Goal: Task Accomplishment & Management: Use online tool/utility

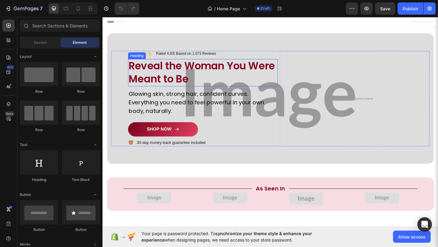
click at [196, 73] on h2 "Reveal the Woman You Were Meant to Be" at bounding box center [211, 78] width 163 height 30
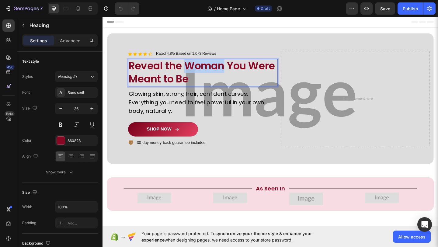
click at [196, 73] on p "Reveal the Woman You Were Meant to Be" at bounding box center [211, 77] width 161 height 29
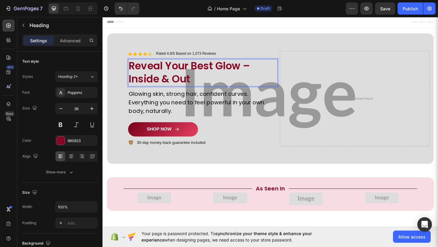
click at [276, 69] on p "Reveal Your Best Glow – Inside & Out" at bounding box center [211, 77] width 161 height 29
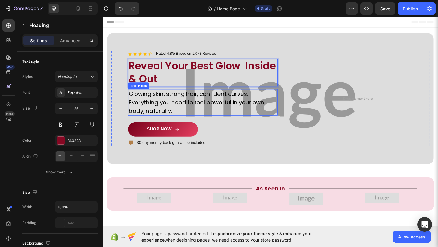
click at [199, 109] on p "Glowing skin, strong hair, confident curves. Everything you need to feel powerf…" at bounding box center [211, 109] width 161 height 27
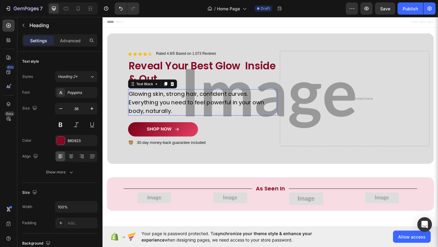
click at [199, 109] on p "Glowing skin, strong hair, confident curves. Everything you need to feel powerf…" at bounding box center [211, 109] width 161 height 27
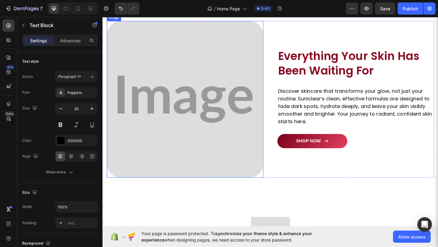
scroll to position [1092, 0]
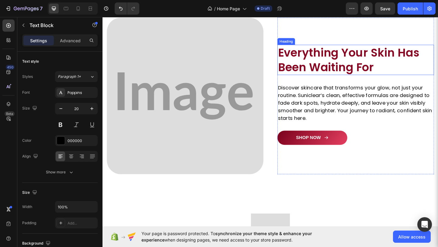
click at [369, 68] on h2 "Everything Your Skin Has Been Waiting For" at bounding box center [378, 63] width 170 height 33
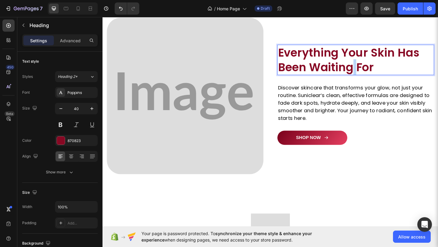
click at [369, 68] on p "Everything Your Skin Has Been Waiting For" at bounding box center [377, 64] width 169 height 32
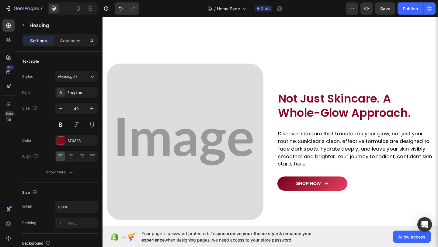
scroll to position [1037, 0]
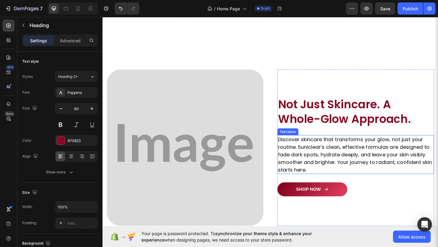
click at [371, 159] on p "Discover skincare that transforms your glow, not just your routine. Suniclear’s…" at bounding box center [377, 166] width 169 height 41
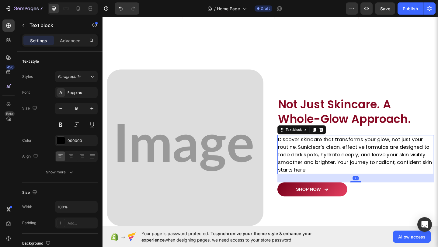
click at [371, 159] on p "Discover skincare that transforms your glow, not just your routine. Suniclear’s…" at bounding box center [377, 166] width 169 height 41
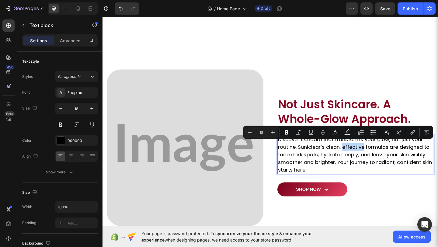
click at [371, 159] on p "Discover skincare that transforms your glow, not just your routine. Suniclear’s…" at bounding box center [377, 166] width 169 height 41
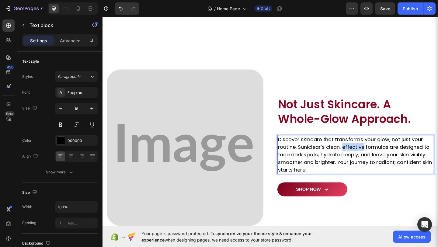
click at [371, 159] on p "Discover skincare that transforms your glow, not just your routine. Suniclear’s…" at bounding box center [377, 166] width 169 height 41
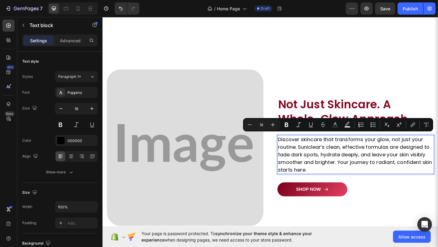
scroll to position [1041, 0]
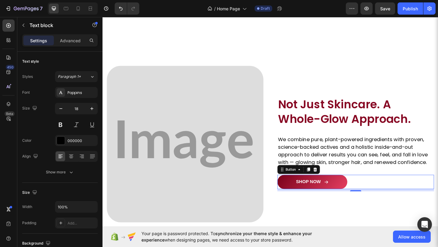
click at [393, 189] on div "SHOP NOW Button 0" at bounding box center [378, 197] width 170 height 16
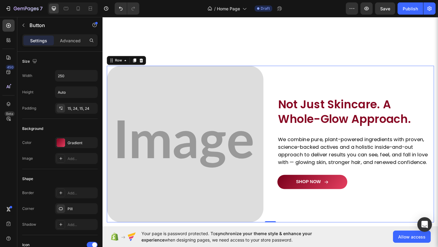
click at [384, 207] on div "Image Not Just Skincare. A Whole-Glow Approach. Heading We combine pure, plant-…" at bounding box center [378, 155] width 170 height 170
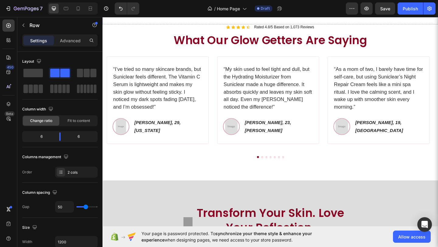
scroll to position [559, 0]
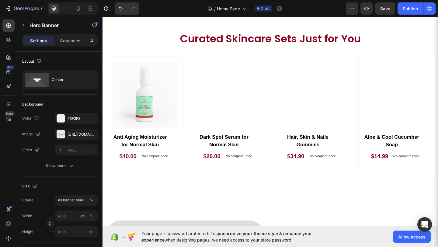
scroll to position [874, 0]
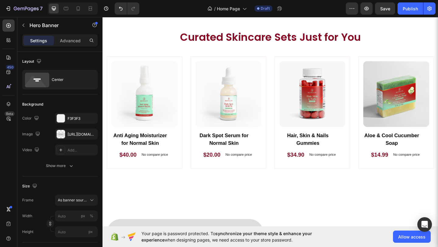
click at [331, 174] on div "(P) Images Row Hair, Skin & Nails Gummies (P) Title $34.90 (P) Price (P) Price …" at bounding box center [330, 121] width 82 height 122
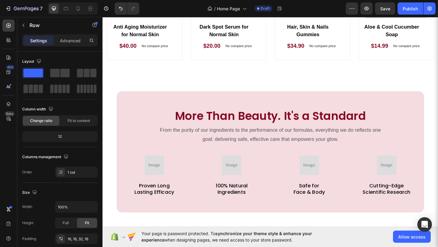
scroll to position [338, 0]
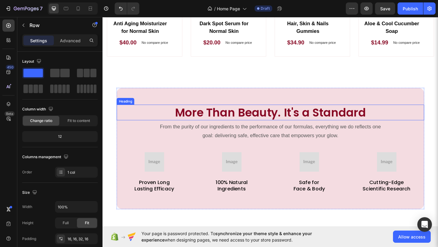
click at [228, 117] on h2 "More Than Beauty. It's a Standard" at bounding box center [285, 120] width 334 height 17
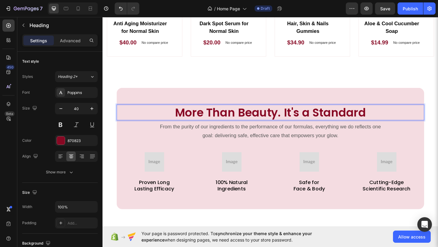
click at [228, 117] on p "More Than Beauty. It's a Standard" at bounding box center [284, 121] width 333 height 16
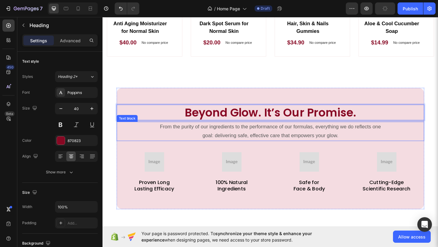
click at [232, 140] on p "From the purity of our ingredients to the performance of our formulas, everythi…" at bounding box center [285, 141] width 242 height 20
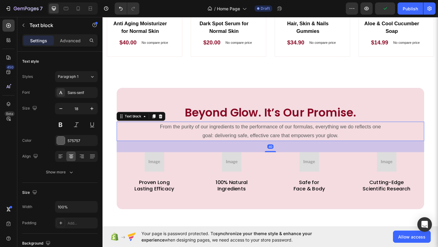
click at [232, 140] on p "From the purity of our ingredients to the performance of our formulas, everythi…" at bounding box center [285, 141] width 242 height 20
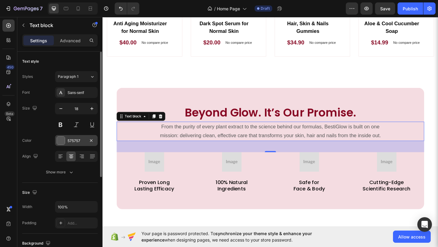
click at [80, 141] on div "575757" at bounding box center [77, 140] width 18 height 5
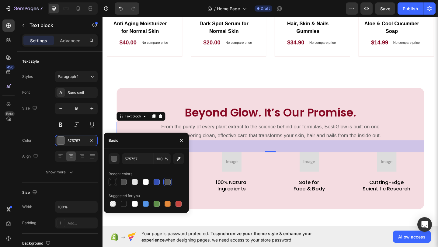
click at [115, 183] on div at bounding box center [113, 182] width 6 height 6
type input "121212"
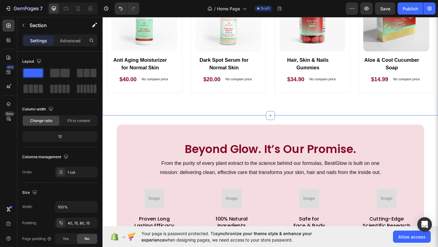
scroll to position [387, 0]
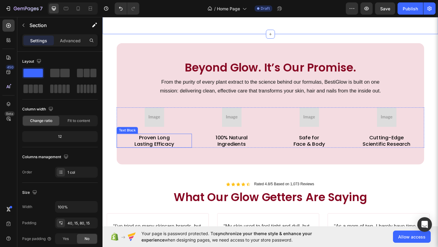
click at [163, 148] on p "Proven Long" at bounding box center [158, 147] width 81 height 7
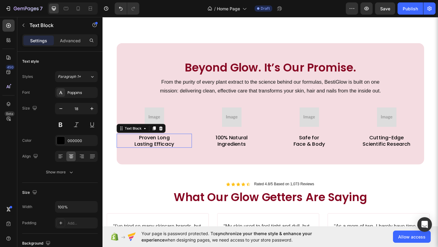
click at [163, 148] on p "Proven Long" at bounding box center [158, 147] width 81 height 7
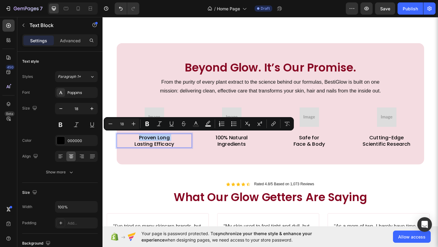
click at [163, 148] on p "Proven Long" at bounding box center [158, 147] width 81 height 7
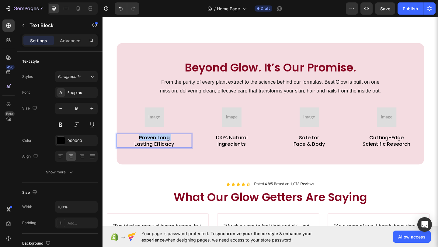
click at [163, 148] on p "Proven Long" at bounding box center [158, 147] width 81 height 7
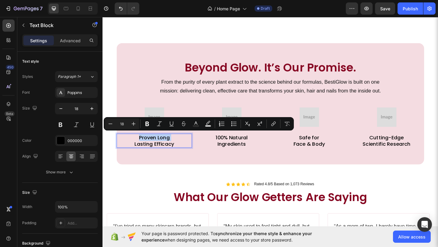
click at [163, 148] on p "Proven Long" at bounding box center [158, 147] width 81 height 7
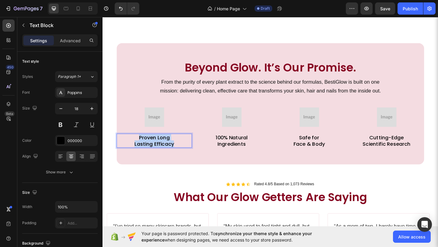
drag, startPoint x: 179, startPoint y: 153, endPoint x: 137, endPoint y: 146, distance: 42.6
click at [137, 146] on div "Proven Long Lasting Efficacy" at bounding box center [159, 152] width 82 height 16
click at [172, 148] on p "Clinically-Backed Results" at bounding box center [158, 147] width 81 height 7
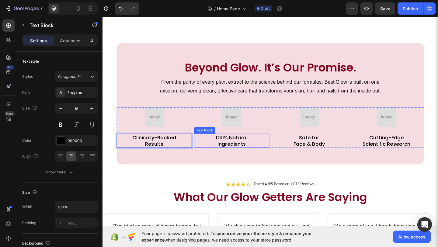
click at [247, 151] on p "Ingredients" at bounding box center [243, 154] width 81 height 7
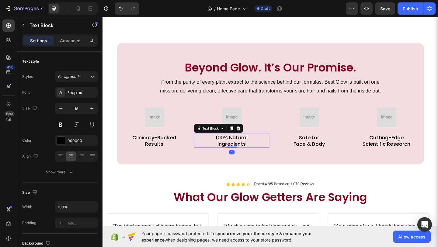
click at [247, 151] on p "Ingredients" at bounding box center [243, 154] width 81 height 7
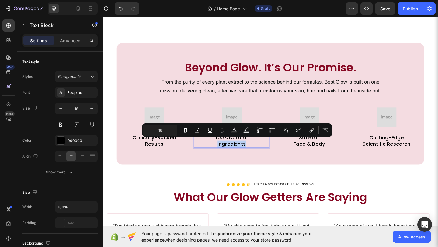
click at [247, 151] on p "Ingredients" at bounding box center [243, 154] width 81 height 7
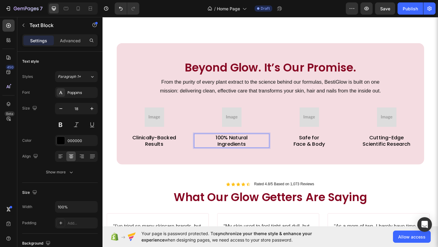
click at [256, 154] on p "Ingredients" at bounding box center [243, 154] width 81 height 7
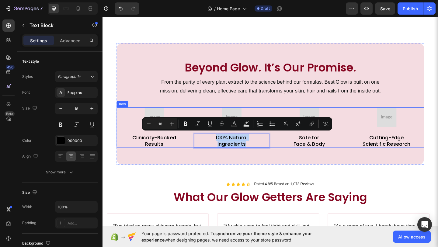
drag, startPoint x: 256, startPoint y: 154, endPoint x: 215, endPoint y: 141, distance: 43.6
click at [215, 141] on div "Image 100% Natural Ingredients Text Block 0" at bounding box center [243, 137] width 82 height 44
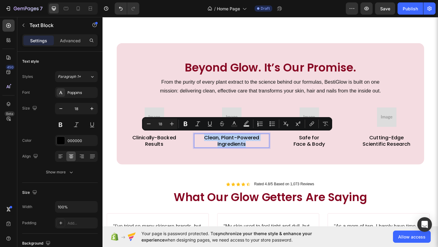
drag, startPoint x: 255, startPoint y: 152, endPoint x: 209, endPoint y: 144, distance: 46.9
click at [209, 144] on p "Clean, Plant-Powered Ingredients" at bounding box center [243, 151] width 81 height 14
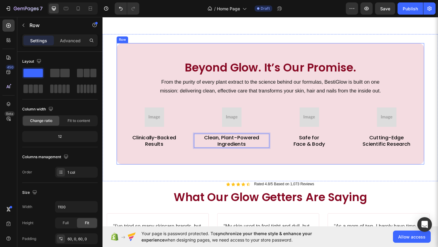
click at [186, 174] on div "Beyond Glow. It’s Our Promise. Heading From the purity of every plant extract t…" at bounding box center [285, 111] width 334 height 132
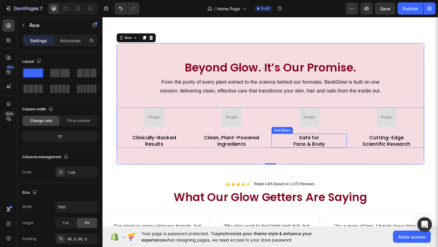
click at [315, 153] on p "Face & Body" at bounding box center [327, 154] width 81 height 7
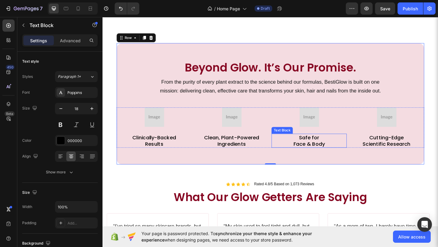
click at [315, 153] on p "Face & Body" at bounding box center [327, 154] width 81 height 7
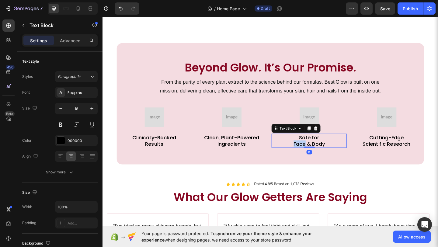
click at [315, 153] on p "Face & Body" at bounding box center [327, 154] width 81 height 7
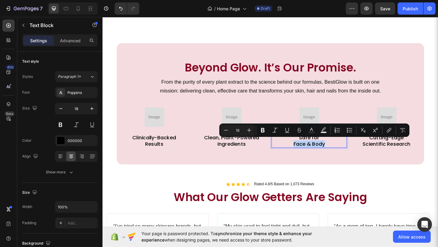
click at [315, 153] on p "Face & Body" at bounding box center [327, 154] width 81 height 7
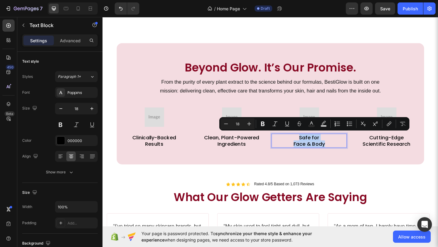
drag, startPoint x: 343, startPoint y: 154, endPoint x: 308, endPoint y: 145, distance: 35.8
click at [308, 145] on div "Safe for Face & Body" at bounding box center [327, 152] width 82 height 16
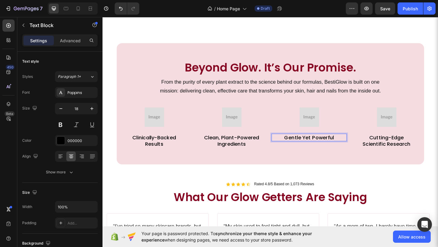
click at [327, 147] on p "Gentle Yet Powerful" at bounding box center [327, 147] width 81 height 7
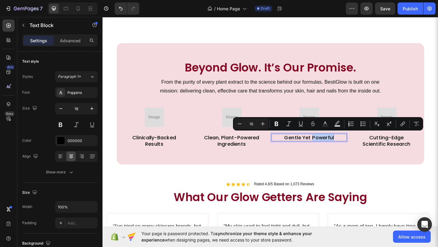
click at [327, 147] on p "Gentle Yet Powerful" at bounding box center [327, 147] width 81 height 7
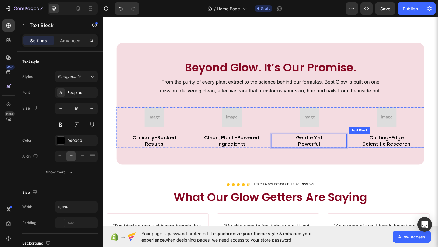
click at [415, 145] on p "Cutting-Edge" at bounding box center [411, 147] width 81 height 7
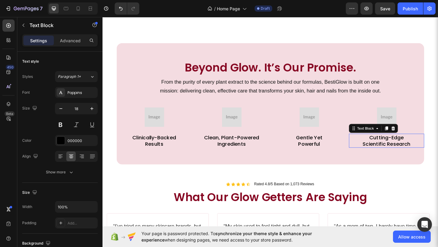
click at [415, 145] on p "Cutting-Edge" at bounding box center [411, 147] width 81 height 7
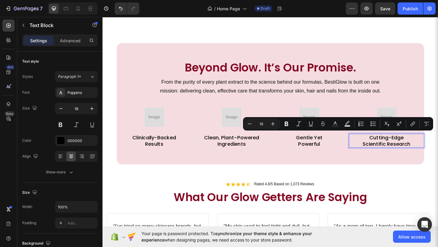
click at [415, 145] on p "Cutting-Edge" at bounding box center [411, 147] width 81 height 7
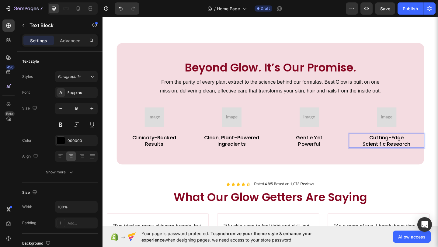
click at [415, 145] on p "Cutting-Edge" at bounding box center [411, 147] width 81 height 7
click at [436, 152] on p "Scientific Research" at bounding box center [411, 154] width 81 height 7
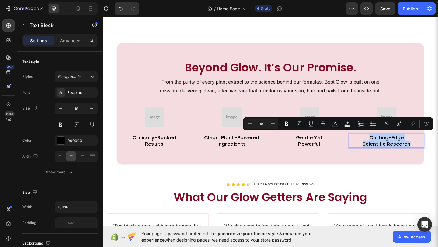
drag, startPoint x: 436, startPoint y: 152, endPoint x: 384, endPoint y: 145, distance: 52.2
click at [384, 145] on div "Cutting-Edge Scientific Research" at bounding box center [411, 152] width 82 height 16
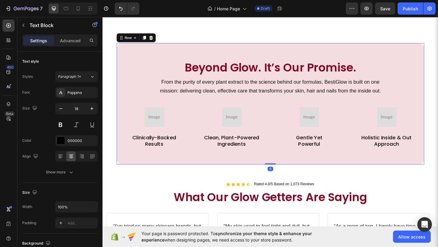
click at [385, 166] on div "Beyond Glow. It’s Our Promise. Heading From the purity of every plant extract t…" at bounding box center [285, 111] width 334 height 132
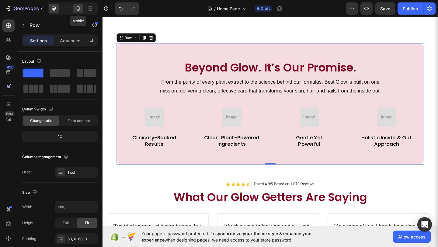
click at [77, 13] on div at bounding box center [78, 9] width 10 height 10
type input "100%"
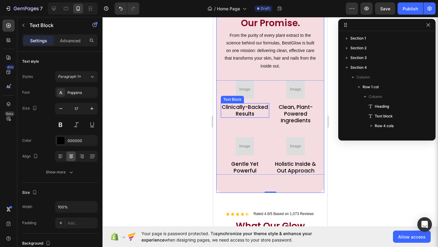
scroll to position [76, 0]
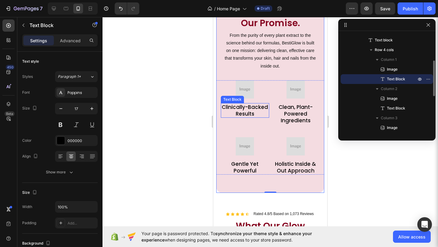
click at [239, 110] on p "Clinically-Backed" at bounding box center [244, 107] width 47 height 7
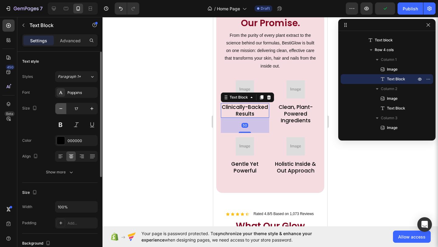
click at [60, 109] on icon "button" at bounding box center [61, 109] width 6 height 6
type input "15"
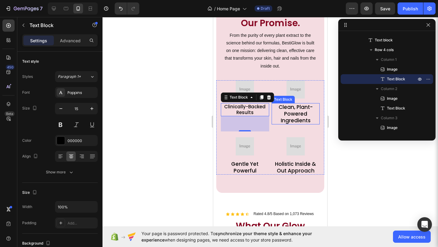
click at [286, 117] on p "Clean, Plant-Powered Ingredients" at bounding box center [295, 114] width 47 height 20
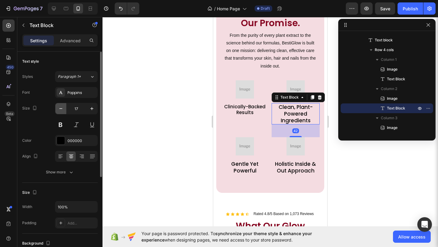
click at [62, 104] on button "button" at bounding box center [60, 108] width 11 height 11
type input "15"
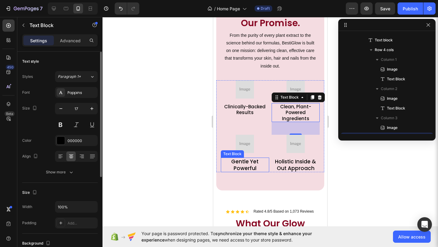
click at [244, 168] on p "Powerful" at bounding box center [244, 168] width 47 height 7
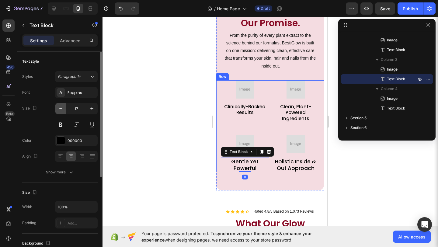
click at [64, 109] on button "button" at bounding box center [60, 108] width 11 height 11
type input "15"
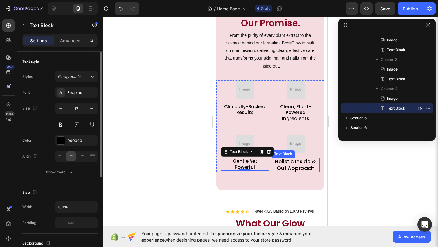
click at [289, 170] on p "Holistic Inside & Out Approach" at bounding box center [295, 164] width 47 height 13
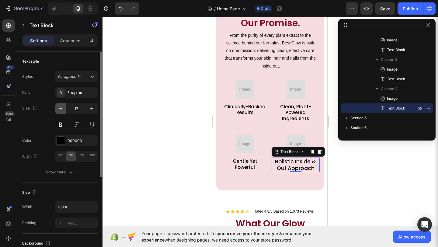
click at [62, 111] on icon "button" at bounding box center [61, 109] width 6 height 6
type input "15"
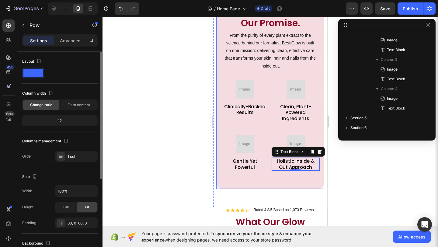
scroll to position [8, 0]
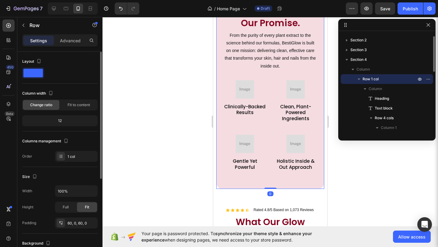
click at [225, 175] on div "Beyond Glow. It’s Our Promise. Heading From the purity of every plant extract t…" at bounding box center [270, 87] width 108 height 203
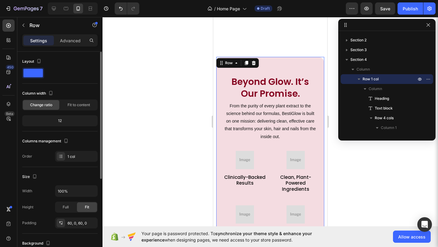
scroll to position [444, 0]
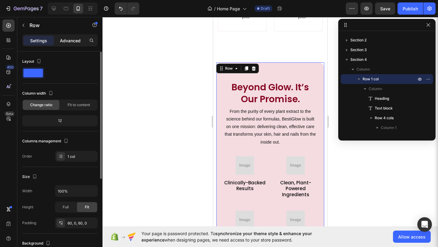
click at [79, 38] on p "Advanced" at bounding box center [70, 40] width 21 height 6
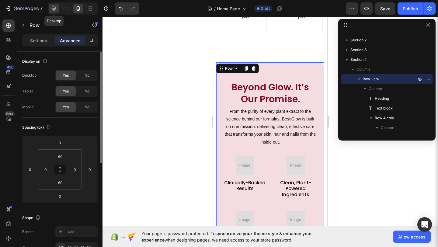
click at [52, 12] on div at bounding box center [54, 9] width 10 height 10
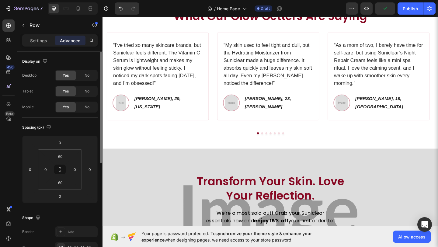
scroll to position [578, 0]
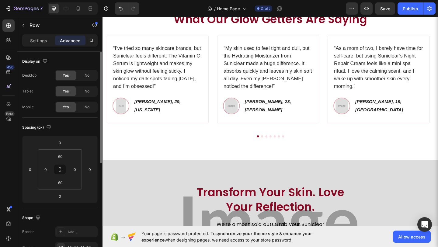
click at [231, 131] on div "“My skin used to feel tight and dull, but the Hydrating Moisturizer from Sunicl…" at bounding box center [282, 84] width 111 height 95
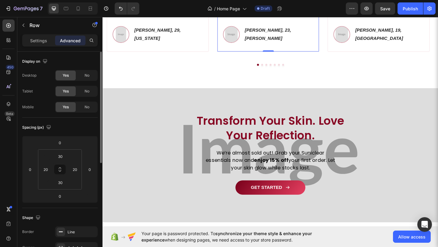
scroll to position [657, 0]
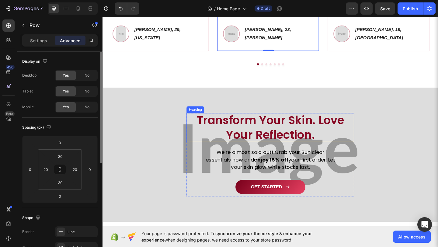
click at [241, 130] on h2 "Transform Your Skin. Love Your Reflection." at bounding box center [285, 137] width 164 height 32
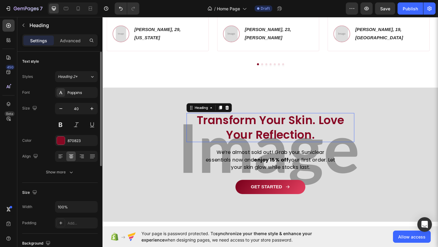
click at [241, 130] on h2 "Transform Your Skin. Love Your Reflection." at bounding box center [285, 137] width 164 height 32
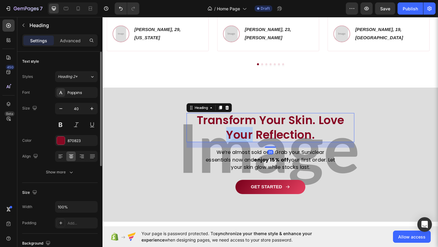
click at [241, 130] on p "Transform Your Skin. Love Your Reflection." at bounding box center [285, 137] width 164 height 32
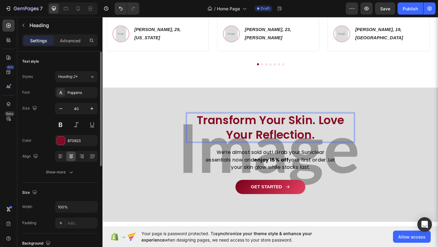
scroll to position [1, 0]
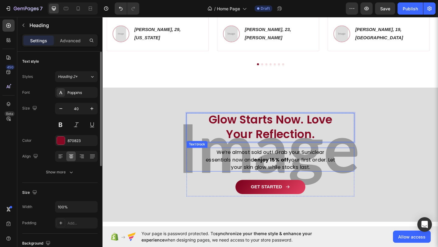
click at [237, 167] on p "We’re almost sold out! Grab your Suniclear essentials now and enjoy 15% off you…" at bounding box center [285, 172] width 145 height 25
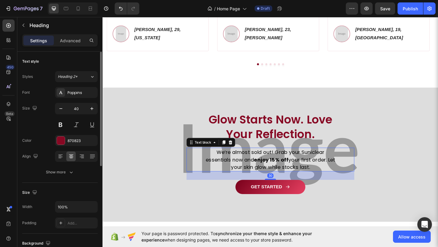
click at [237, 167] on p "We’re almost sold out! Grab your Suniclear essentials now and enjoy 15% off you…" at bounding box center [285, 172] width 145 height 25
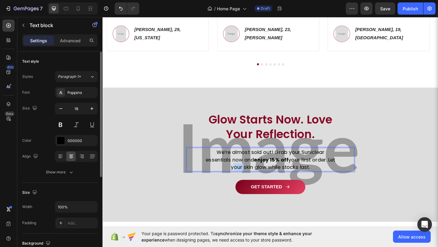
click at [237, 167] on p "We’re almost sold out! Grab your Suniclear essentials now and enjoy 15% off you…" at bounding box center [285, 172] width 145 height 25
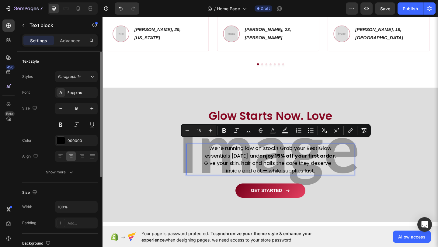
scroll to position [653, 0]
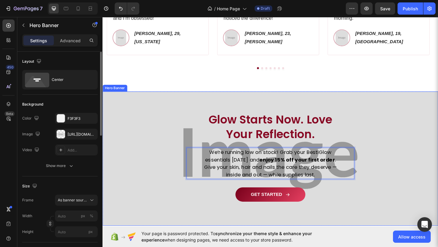
click at [282, 213] on div "Overlay" at bounding box center [284, 171] width 365 height 146
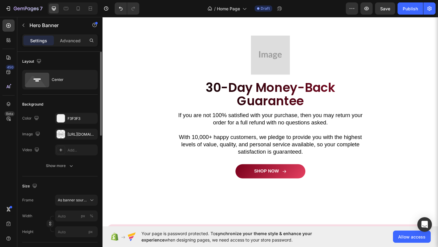
scroll to position [1287, 0]
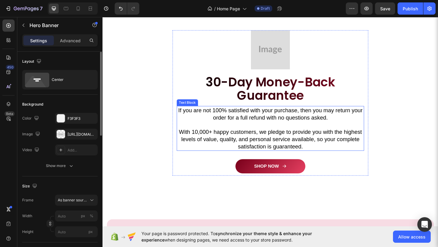
click at [343, 151] on p "With 10,000+ happy customers, we pledge to provide you with the highest levels …" at bounding box center [285, 150] width 203 height 24
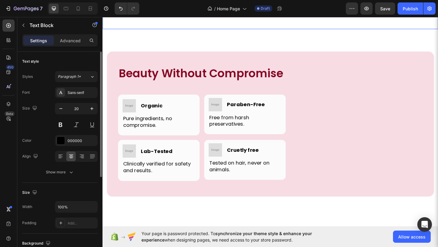
scroll to position [1471, 0]
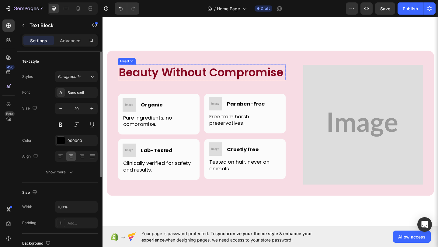
click at [177, 86] on h2 "Beauty Without Compromise" at bounding box center [210, 77] width 182 height 17
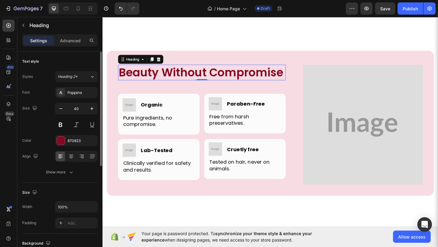
click at [177, 86] on h2 "Beauty Without Compromise" at bounding box center [210, 77] width 182 height 17
click at [177, 85] on p "Beauty Without Compromise" at bounding box center [210, 77] width 181 height 16
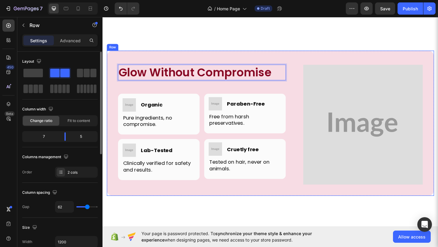
click at [210, 210] on div "Glow Without Compromise Heading 0 Row Image Image Organic Heading Row Pure ingr…" at bounding box center [285, 133] width 356 height 158
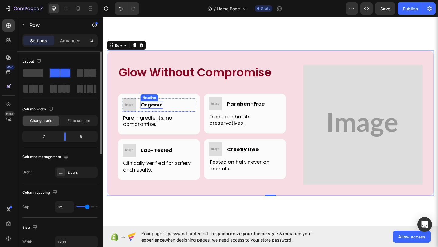
click at [156, 111] on h3 "Organic" at bounding box center [156, 112] width 25 height 8
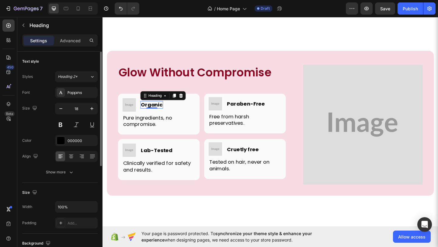
click at [156, 111] on h3 "Organic" at bounding box center [156, 112] width 25 height 8
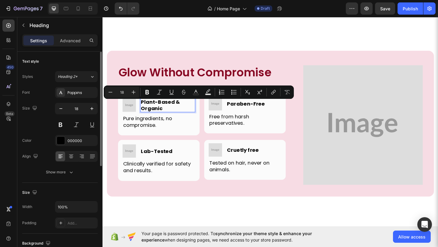
scroll to position [1468, 0]
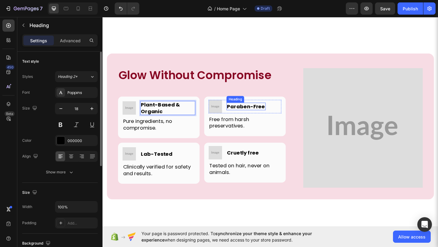
click at [249, 115] on h3 "Paraben-Free" at bounding box center [258, 114] width 43 height 8
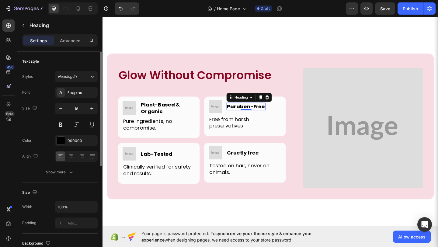
click at [249, 115] on h3 "Paraben-Free" at bounding box center [258, 114] width 43 height 8
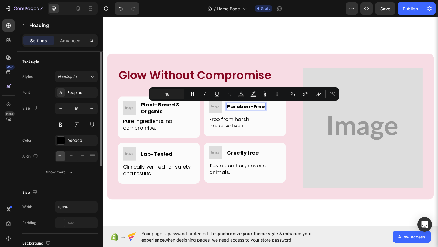
click at [249, 115] on p "Paraben-Free" at bounding box center [258, 114] width 41 height 7
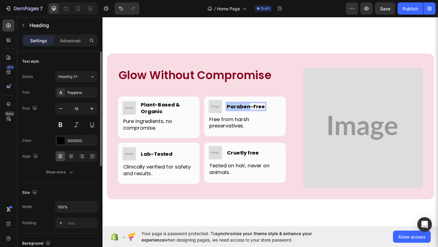
click at [249, 115] on p "Paraben-Free" at bounding box center [258, 114] width 41 height 7
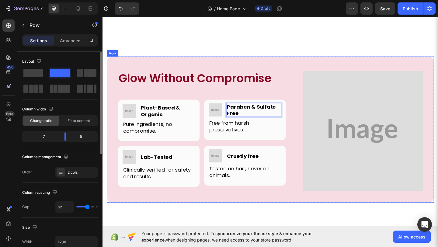
click at [258, 208] on div "Glow Without Compromise Heading Row Image Image Plant-Based & Organic Heading R…" at bounding box center [285, 139] width 356 height 159
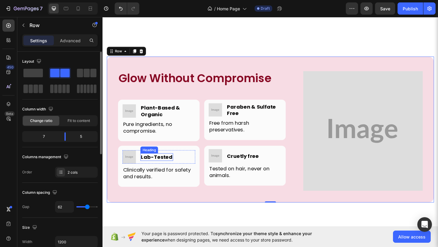
click at [159, 168] on h3 "Lab-Tested" at bounding box center [162, 169] width 36 height 8
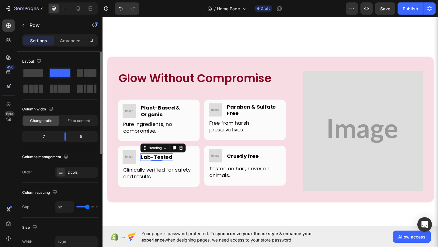
click at [159, 168] on h3 "Lab-Tested" at bounding box center [162, 169] width 36 height 8
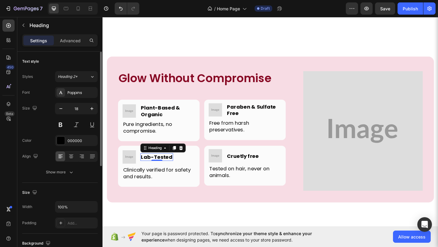
click at [159, 168] on p "Lab-Tested" at bounding box center [161, 169] width 34 height 7
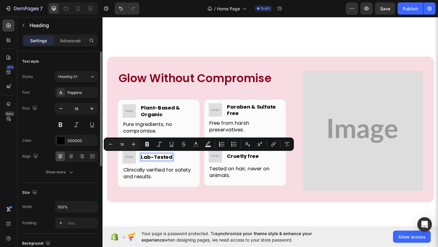
scroll to position [1461, 0]
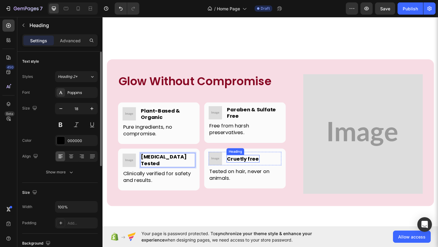
click at [250, 171] on h3 "Cruetly free" at bounding box center [255, 171] width 36 height 8
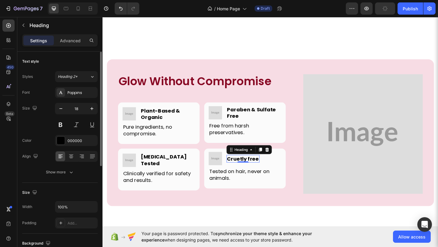
click at [250, 171] on h3 "Cruetly free" at bounding box center [255, 171] width 36 height 8
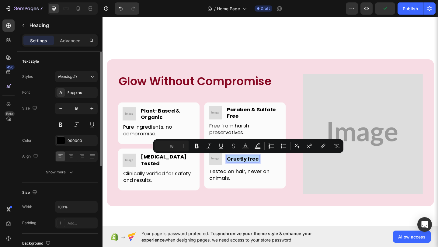
scroll to position [1458, 0]
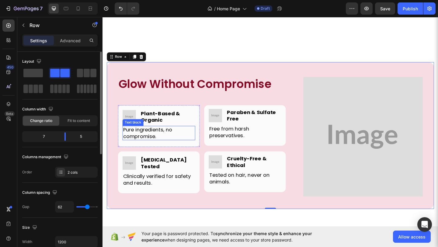
click at [150, 148] on p "Pure ingredients, no compromise." at bounding box center [164, 143] width 78 height 14
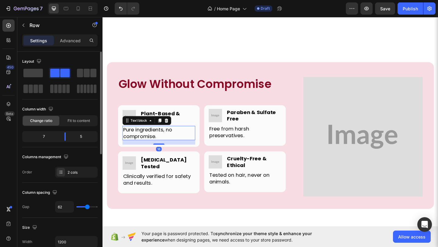
click at [150, 148] on p "Pure ingredients, no compromise." at bounding box center [164, 143] width 78 height 14
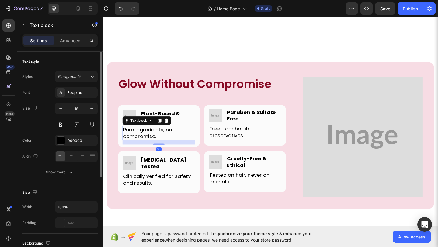
click at [150, 148] on p "Pure ingredients, no compromise." at bounding box center [164, 143] width 78 height 14
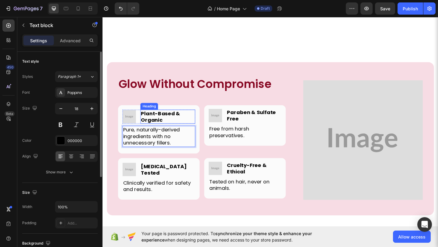
click at [168, 125] on p "Plant-Based & Organic" at bounding box center [173, 125] width 58 height 14
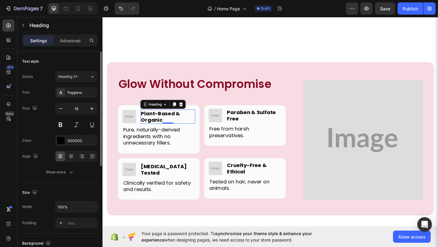
click at [168, 125] on p "Plant-Based & Organic" at bounding box center [173, 125] width 58 height 14
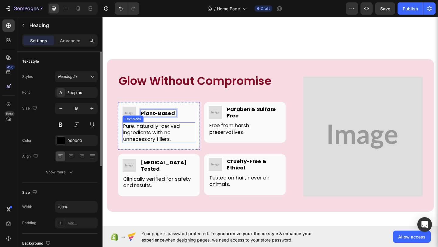
click at [161, 150] on p "Pure, naturally-derived ingredients with no unnecessary fillers." at bounding box center [164, 142] width 78 height 21
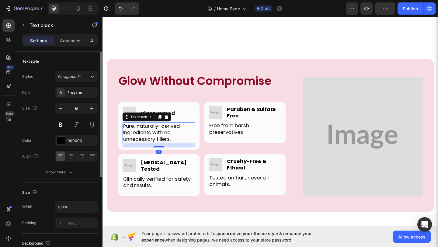
click at [161, 150] on p "Pure, naturally-derived ingredients with no unnecessary fillers." at bounding box center [164, 142] width 78 height 21
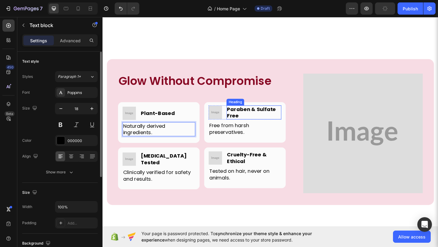
click at [260, 122] on p "Paraben & Sulfate Free" at bounding box center [267, 121] width 58 height 14
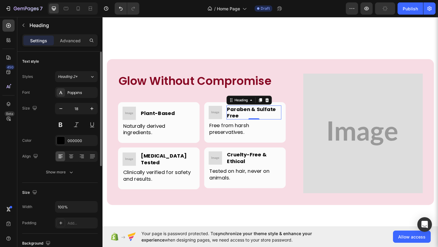
click at [260, 122] on p "Paraben & Sulfate Free" at bounding box center [267, 121] width 58 height 14
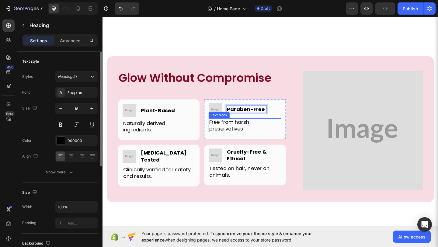
click at [251, 131] on p "Free from harsh preservatives." at bounding box center [257, 135] width 78 height 14
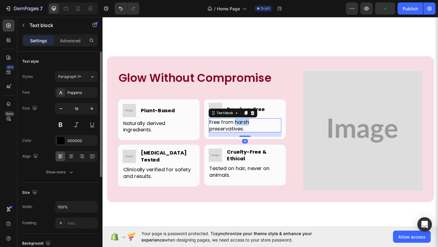
click at [251, 131] on p "Free from harsh preservatives." at bounding box center [257, 135] width 78 height 14
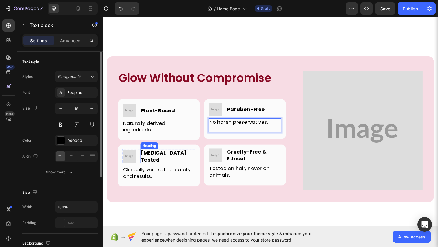
click at [166, 172] on p "[MEDICAL_DATA] Tested" at bounding box center [173, 168] width 58 height 14
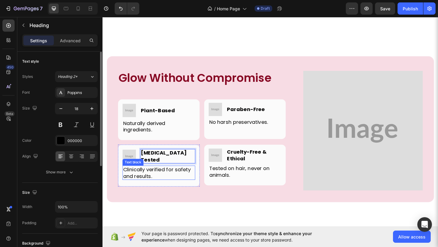
click at [154, 183] on p "Clinically verified for safety and results." at bounding box center [164, 186] width 78 height 14
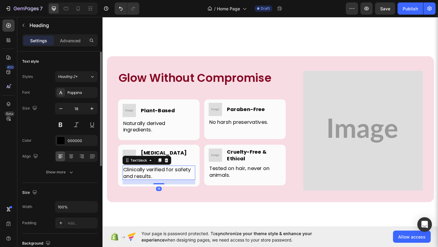
click at [154, 183] on p "Clinically verified for safety and results." at bounding box center [164, 186] width 78 height 14
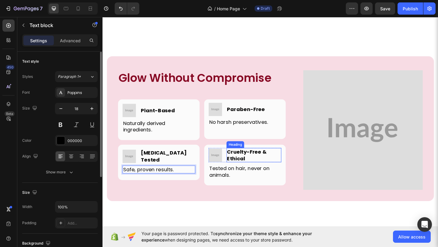
click at [266, 172] on p "Cruelty-Free & Ethical" at bounding box center [267, 167] width 58 height 14
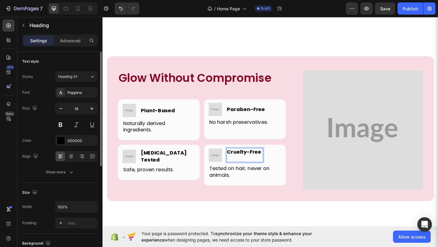
scroll to position [1468, 0]
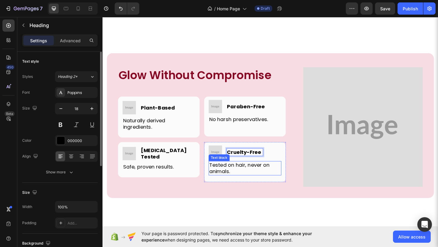
click at [279, 180] on p "Tested on hair, never on animals." at bounding box center [257, 181] width 78 height 14
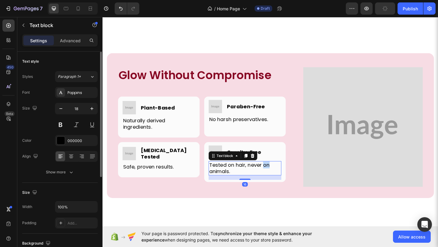
click at [279, 180] on p "Tested on hair, never on animals." at bounding box center [257, 181] width 78 height 14
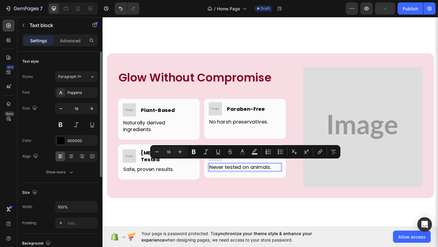
scroll to position [1470, 0]
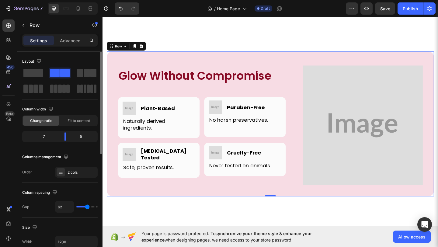
click at [265, 196] on div "Glow Without Compromise Heading Row Image Image ⁠⁠⁠⁠⁠⁠⁠ Plant-Based Heading Row…" at bounding box center [210, 135] width 182 height 130
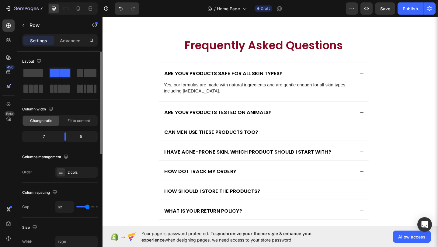
scroll to position [1680, 0]
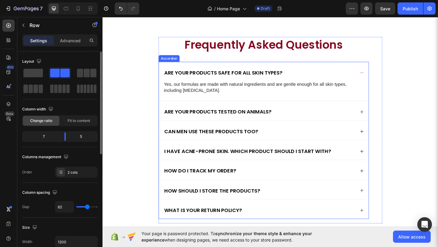
click at [249, 78] on p "Are your products safe for all skin types?" at bounding box center [233, 77] width 129 height 7
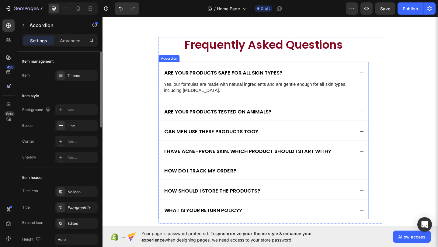
click at [249, 78] on p "Are your products safe for all skin types?" at bounding box center [233, 77] width 129 height 7
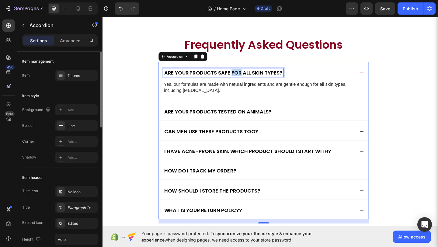
click at [249, 78] on p "Are your products safe for all skin types?" at bounding box center [233, 77] width 129 height 7
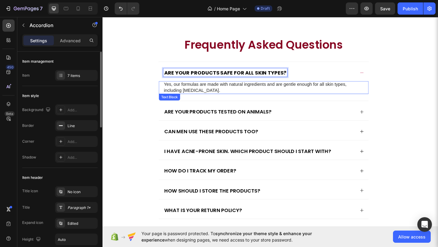
click at [236, 92] on p "Yes, our formulas are made with natural ingredients and are gentle enough for a…" at bounding box center [277, 93] width 217 height 13
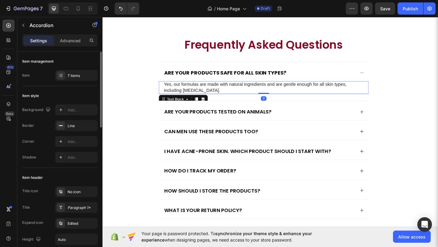
click at [236, 92] on p "Yes, our formulas are made with natural ingredients and are gentle enough for a…" at bounding box center [277, 93] width 217 height 13
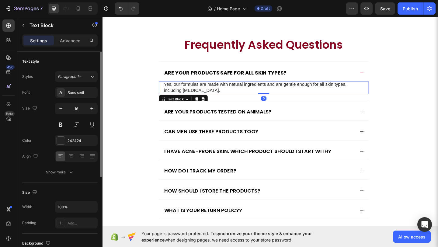
click at [236, 92] on p "Yes, our formulas are made with natural ingredients and are gentle enough for a…" at bounding box center [277, 93] width 217 height 13
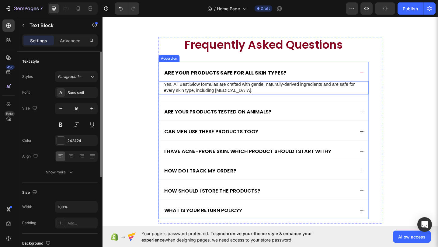
click at [204, 116] on p "Are your products tested on animals?" at bounding box center [227, 119] width 117 height 7
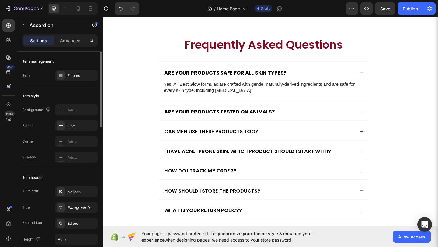
click at [382, 118] on icon at bounding box center [384, 120] width 5 height 5
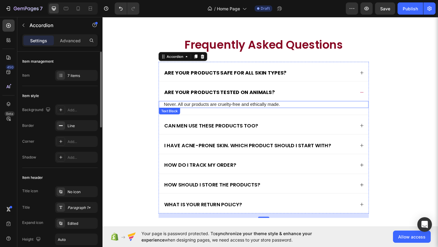
click at [292, 109] on p "Never. All our products are cruelty-free and ethically made." at bounding box center [277, 112] width 217 height 6
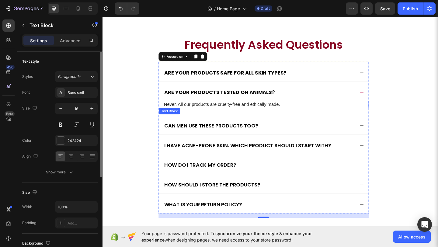
click at [292, 109] on p "Never. All our products are cruelty-free and ethically made." at bounding box center [277, 112] width 217 height 6
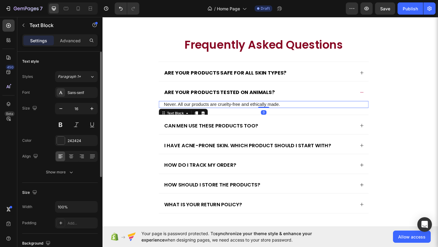
click at [292, 109] on p "Never. All our products are cruelty-free and ethically made." at bounding box center [277, 112] width 217 height 6
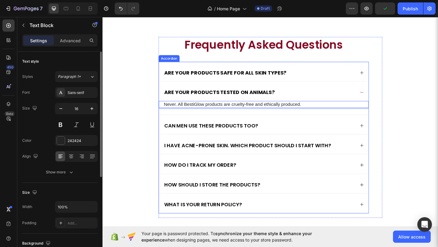
click at [256, 134] on p "Can men use these products too?" at bounding box center [220, 135] width 102 height 7
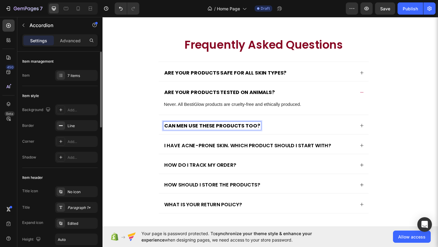
click at [382, 133] on icon at bounding box center [384, 135] width 5 height 5
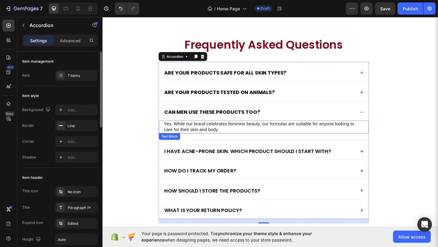
click at [360, 133] on p "Yes. While our brand celebrates feminine beauty, our formulas are suitable for …" at bounding box center [277, 136] width 217 height 13
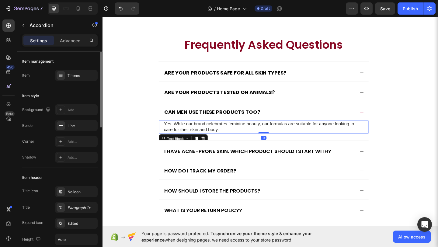
click at [360, 133] on p "Yes. While our brand celebrates feminine beauty, our formulas are suitable for …" at bounding box center [277, 136] width 217 height 13
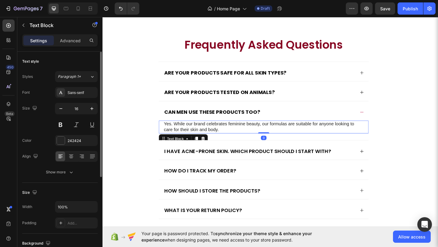
click at [360, 133] on p "Yes. While our brand celebrates feminine beauty, our formulas are suitable for …" at bounding box center [277, 136] width 217 height 13
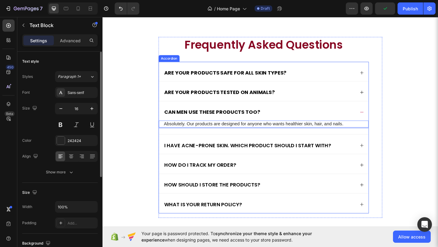
click at [252, 156] on p "I have acne-prone skin. Which product should I start with?" at bounding box center [260, 156] width 182 height 7
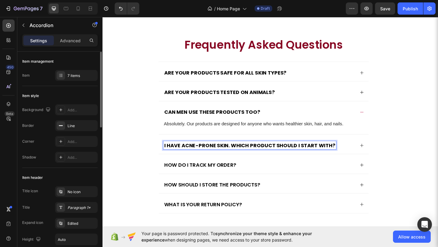
click at [383, 155] on icon at bounding box center [384, 156] width 5 height 5
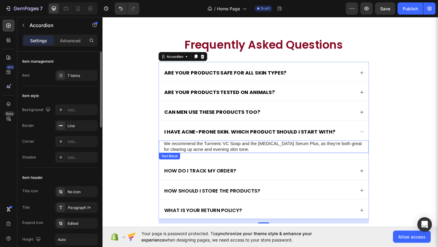
click at [362, 153] on p "We recommend the Turmeric VC Soap and the [MEDICAL_DATA] Serum Plus, as they’re…" at bounding box center [277, 158] width 217 height 13
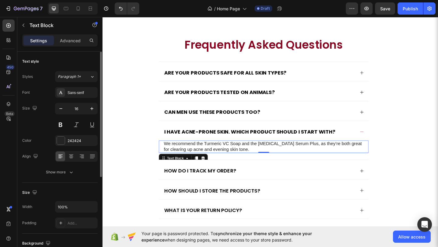
click at [362, 153] on p "We recommend the Turmeric VC Soap and the [MEDICAL_DATA] Serum Plus, as they’re…" at bounding box center [277, 158] width 217 height 13
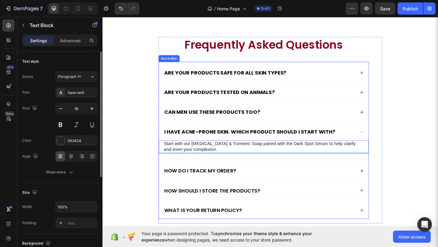
click at [187, 181] on p "How do I track my order?" at bounding box center [208, 184] width 78 height 7
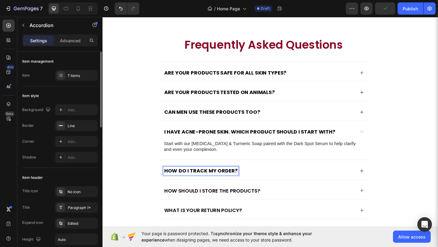
click at [383, 182] on icon at bounding box center [384, 184] width 5 height 5
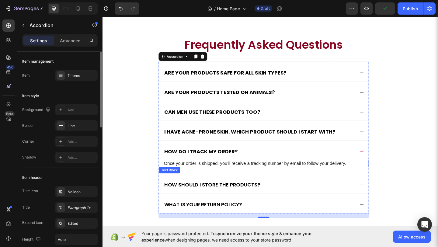
click at [341, 175] on p "Once your order is shipped, you’ll receive a tracking number by email to follow…" at bounding box center [277, 176] width 217 height 6
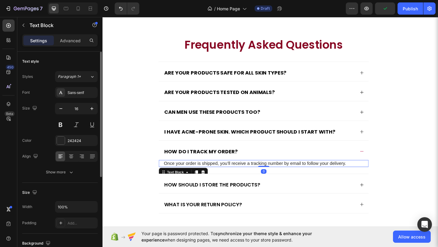
click at [341, 175] on p "Once your order is shipped, you’ll receive a tracking number by email to follow…" at bounding box center [277, 176] width 217 height 6
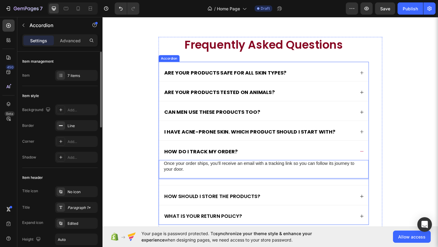
click at [382, 161] on icon at bounding box center [384, 163] width 5 height 5
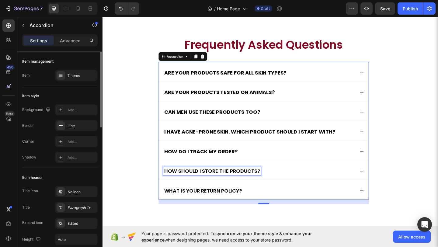
click at [223, 183] on p "How should I store the products?" at bounding box center [221, 184] width 104 height 7
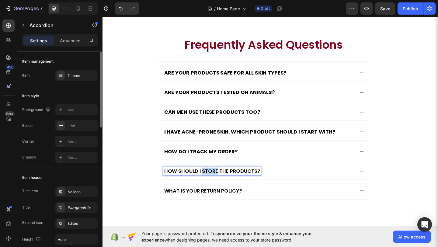
click at [223, 183] on p "How should I store the products?" at bounding box center [221, 184] width 104 height 7
click at [384, 182] on icon at bounding box center [384, 184] width 5 height 5
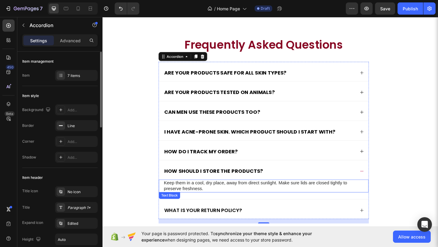
click at [342, 196] on p "Keep them in a cool, dry place, away from direct sunlight. Make sure lids are c…" at bounding box center [277, 200] width 217 height 13
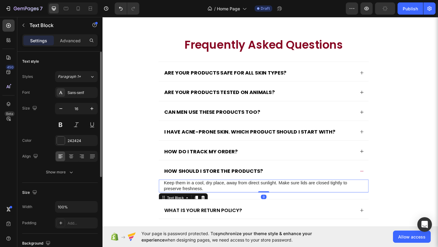
click at [342, 196] on p "Keep them in a cool, dry place, away from direct sunlight. Make sure lids are c…" at bounding box center [277, 200] width 217 height 13
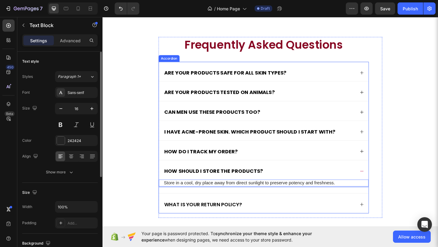
click at [235, 218] on p "What is your return policy?" at bounding box center [211, 220] width 85 height 7
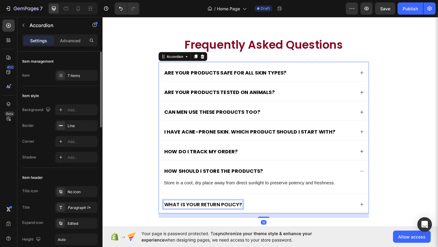
click at [235, 218] on p "What is your return policy?" at bounding box center [211, 220] width 85 height 7
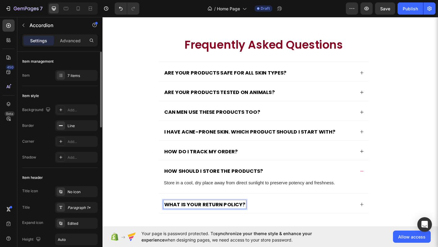
click at [382, 218] on icon at bounding box center [384, 220] width 5 height 5
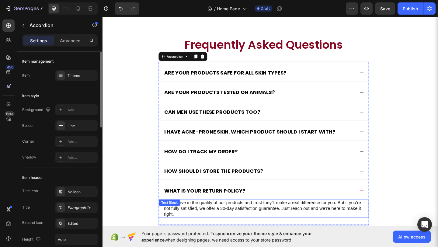
click at [352, 222] on p "We believe in the quality of our products and trust they’ll make a real differe…" at bounding box center [277, 225] width 217 height 19
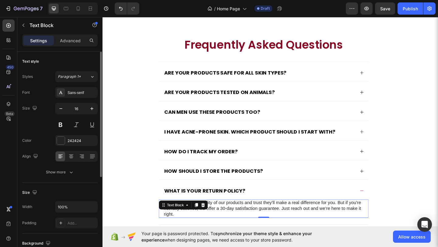
click at [352, 222] on p "We believe in the quality of our products and trust they’ll make a real differe…" at bounding box center [277, 225] width 217 height 19
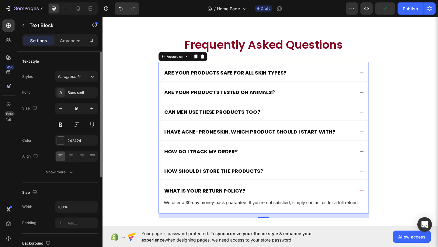
click at [382, 205] on icon at bounding box center [384, 205] width 5 height 5
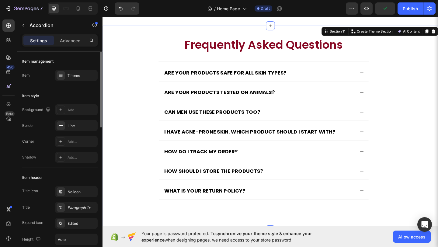
click at [415, 209] on div "Frequently Asked Questions Heading ARE YOUR PRODUCTS SAFE FOR ALL SKIN TYPES? A…" at bounding box center [285, 135] width 353 height 192
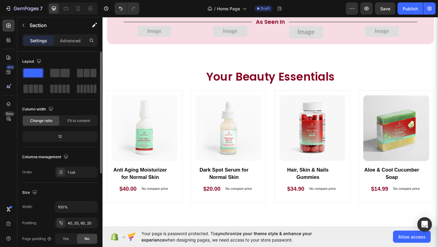
scroll to position [0, 0]
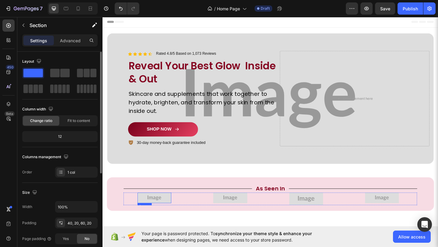
click at [160, 214] on img at bounding box center [158, 213] width 37 height 11
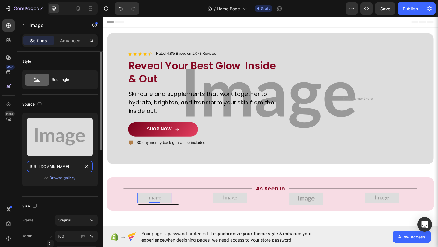
click at [60, 168] on input "[URL][DOMAIN_NAME]" at bounding box center [60, 166] width 66 height 11
paste input "[DOMAIN_NAME][URL]"
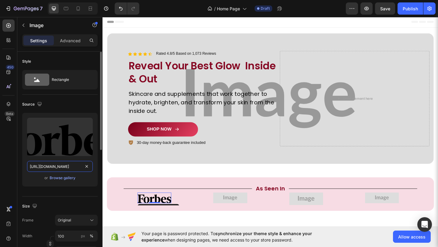
scroll to position [0, 188]
type input "[URL][DOMAIN_NAME]"
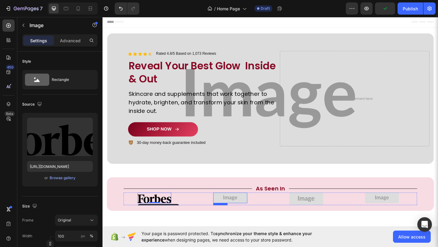
click at [243, 214] on img at bounding box center [241, 213] width 37 height 11
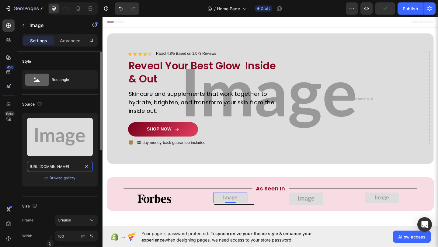
click at [68, 165] on input "[URL][DOMAIN_NAME]" at bounding box center [60, 166] width 66 height 11
paste input "[DOMAIN_NAME][URL]"
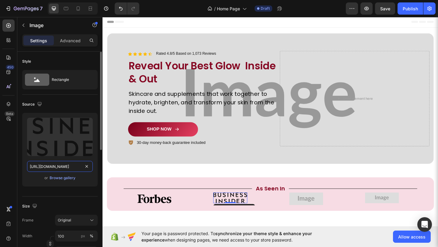
scroll to position [0, 187]
type input "[URL][DOMAIN_NAME]"
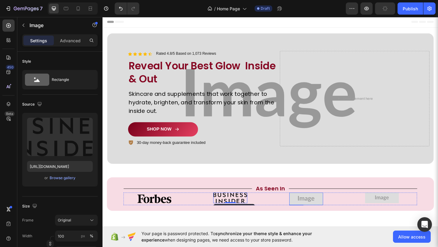
click at [336, 210] on img at bounding box center [324, 215] width 37 height 14
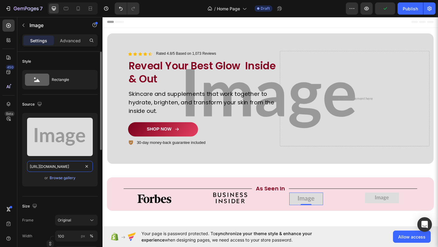
click at [70, 167] on input "[URL][DOMAIN_NAME]" at bounding box center [60, 166] width 66 height 11
paste input "[DOMAIN_NAME][URL]"
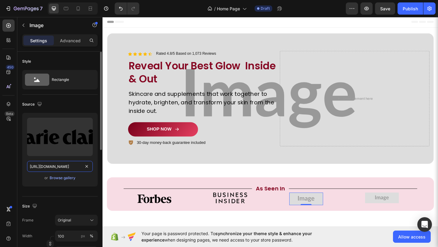
scroll to position [0, 203]
type input "[URL][DOMAIN_NAME]"
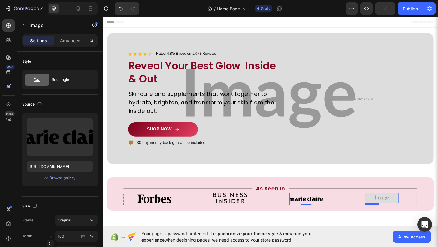
click at [401, 211] on img at bounding box center [406, 213] width 37 height 11
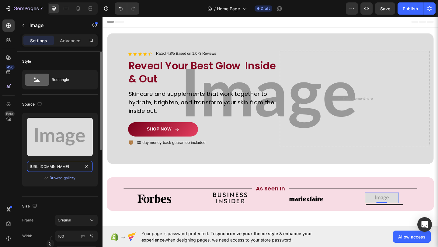
click at [75, 166] on input "[URL][DOMAIN_NAME]" at bounding box center [60, 166] width 66 height 11
paste input "[DOMAIN_NAME][URL]"
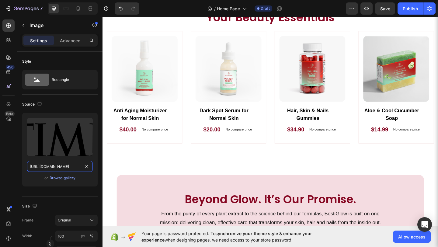
scroll to position [263, 0]
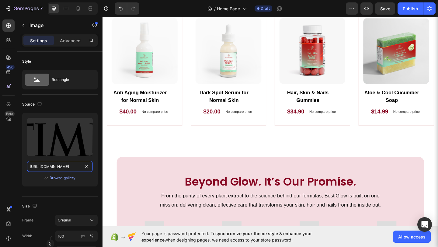
type input "[URL][DOMAIN_NAME]"
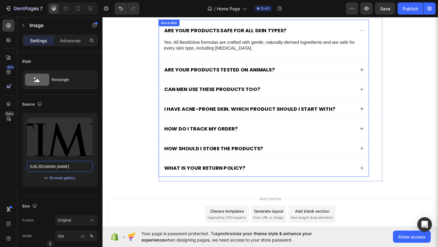
scroll to position [1637, 0]
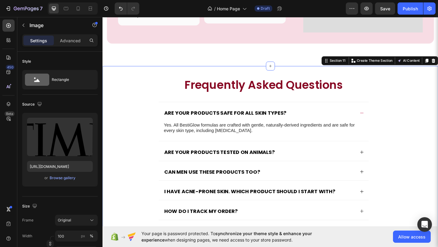
click at [131, 78] on div "Frequently Asked Questions Heading ARE YOUR PRODUCTS SAFE FOR ALL SKIN TYPES? Y…" at bounding box center [284, 191] width 365 height 243
